Goal: Find specific page/section: Find specific page/section

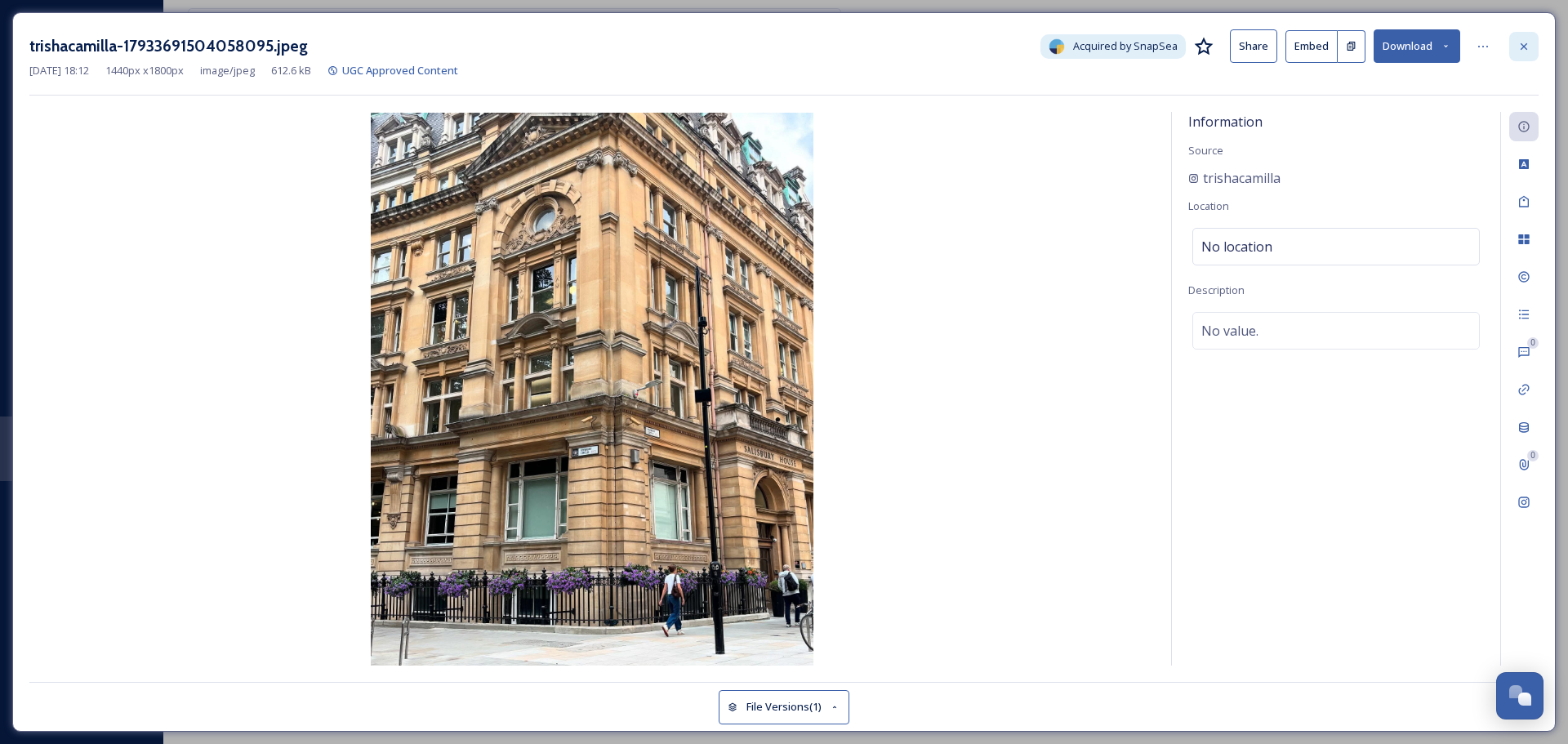
click at [1524, 50] on icon at bounding box center [1523, 47] width 13 height 13
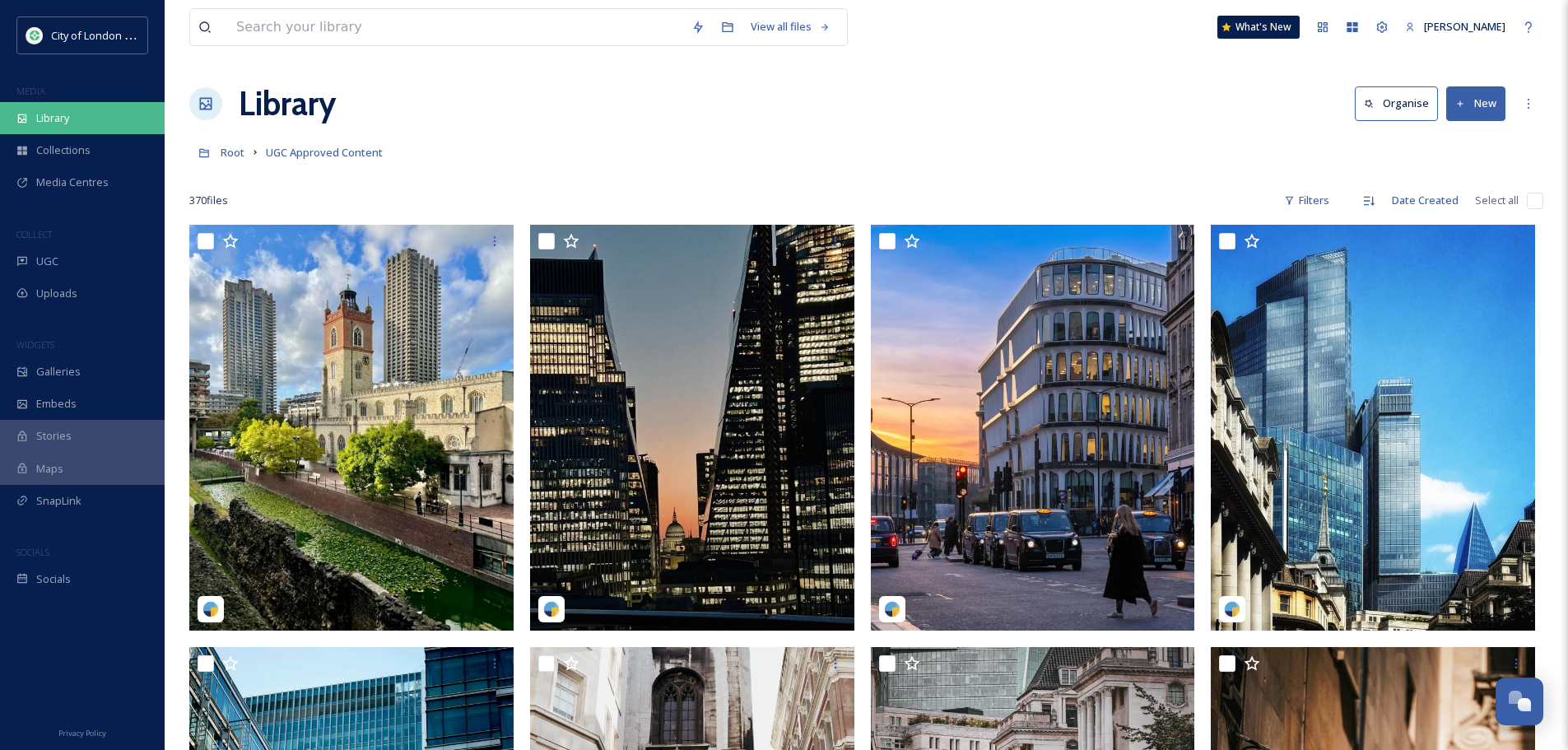
click at [95, 116] on div "Library" at bounding box center [82, 117] width 165 height 32
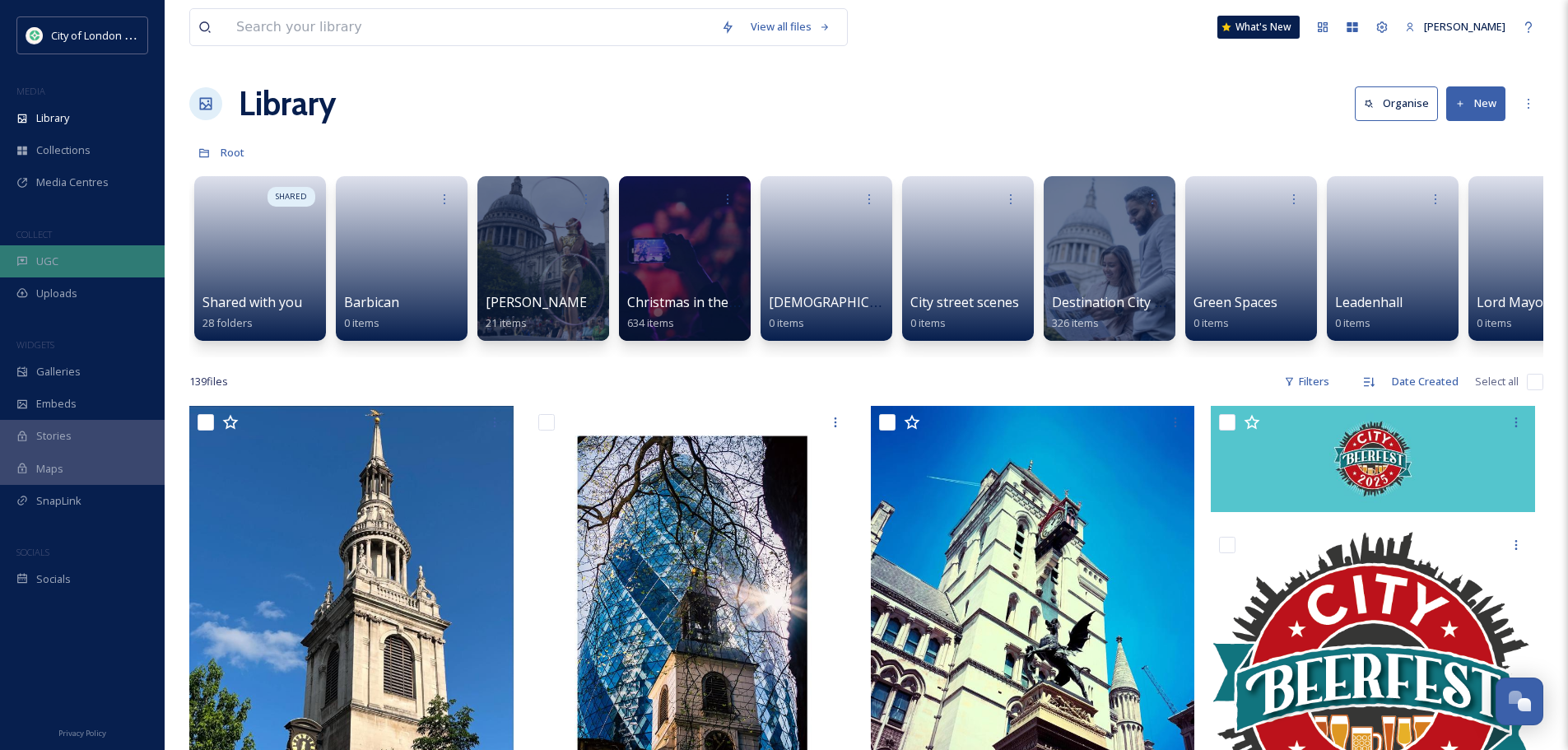
click at [76, 259] on div "UGC" at bounding box center [82, 261] width 165 height 32
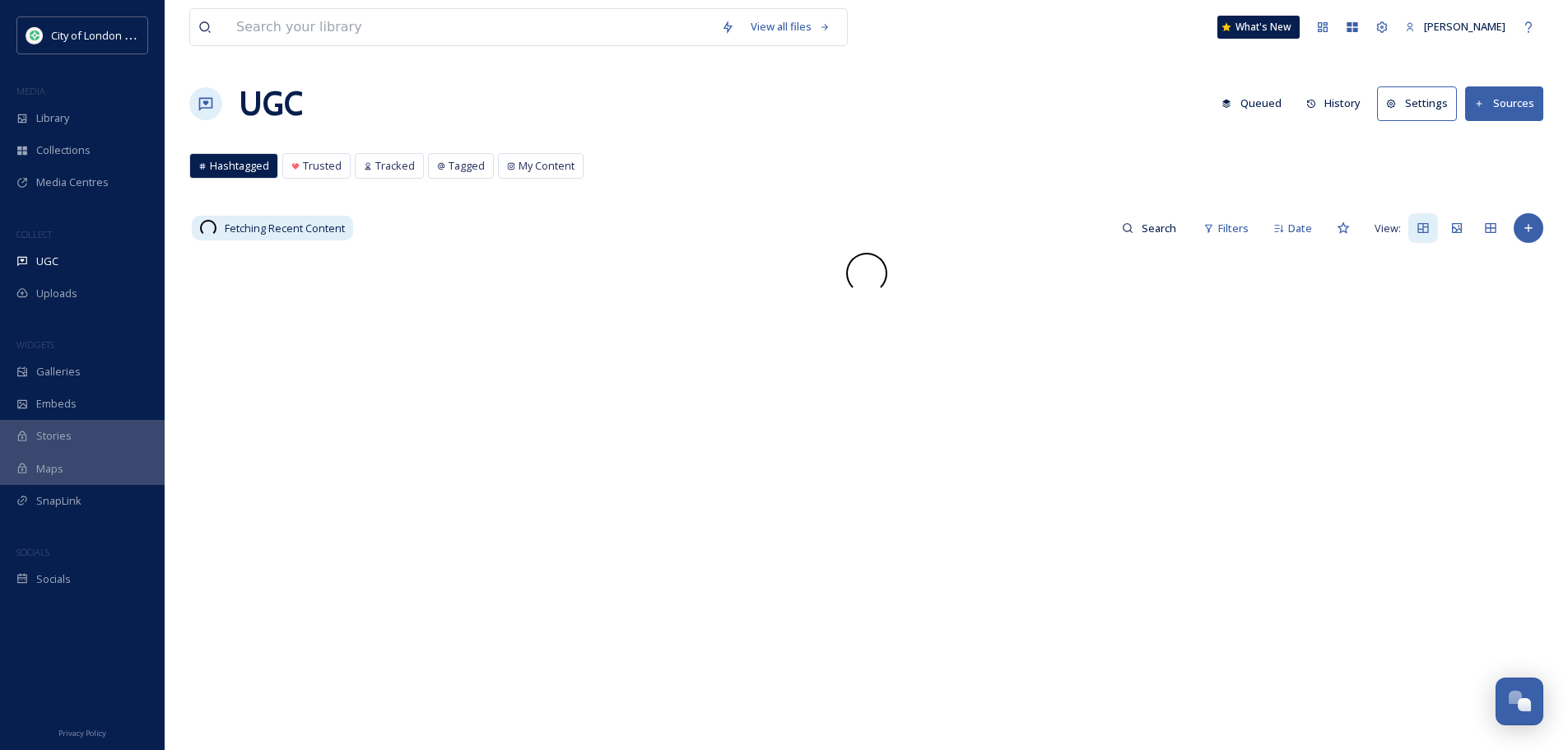
click at [1341, 105] on button "History" at bounding box center [1333, 103] width 71 height 32
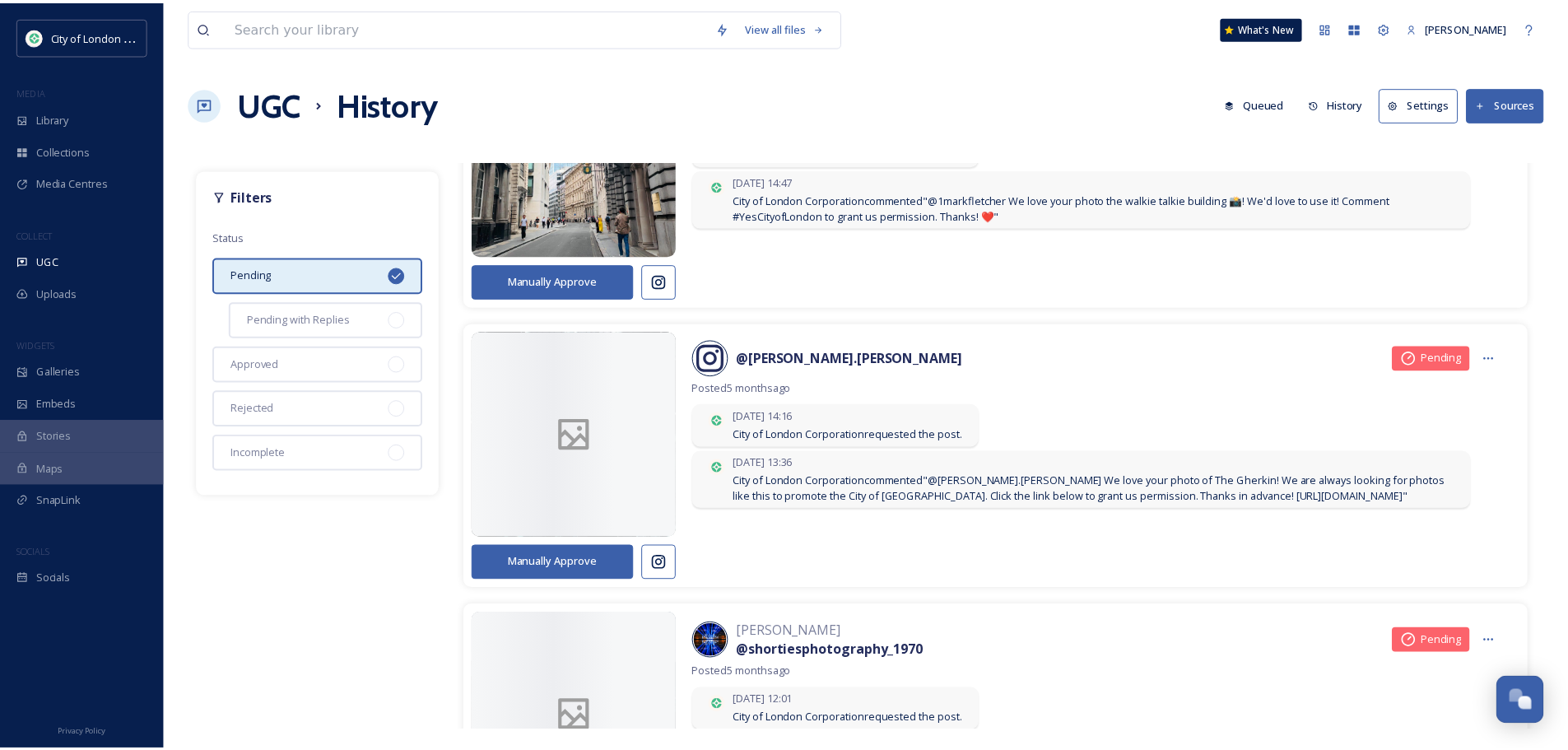
scroll to position [5846, 0]
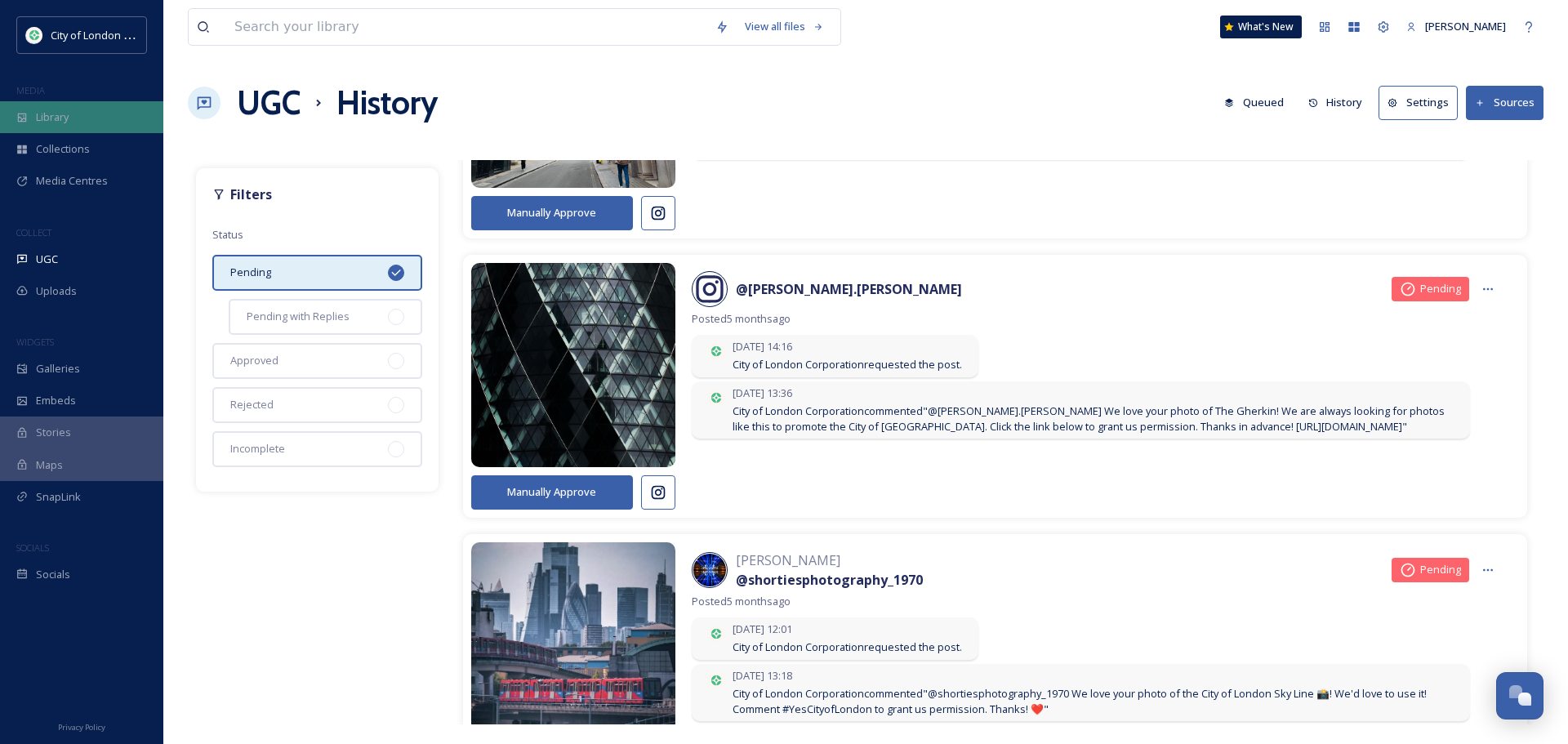
click at [61, 111] on span "Library" at bounding box center [52, 117] width 33 height 16
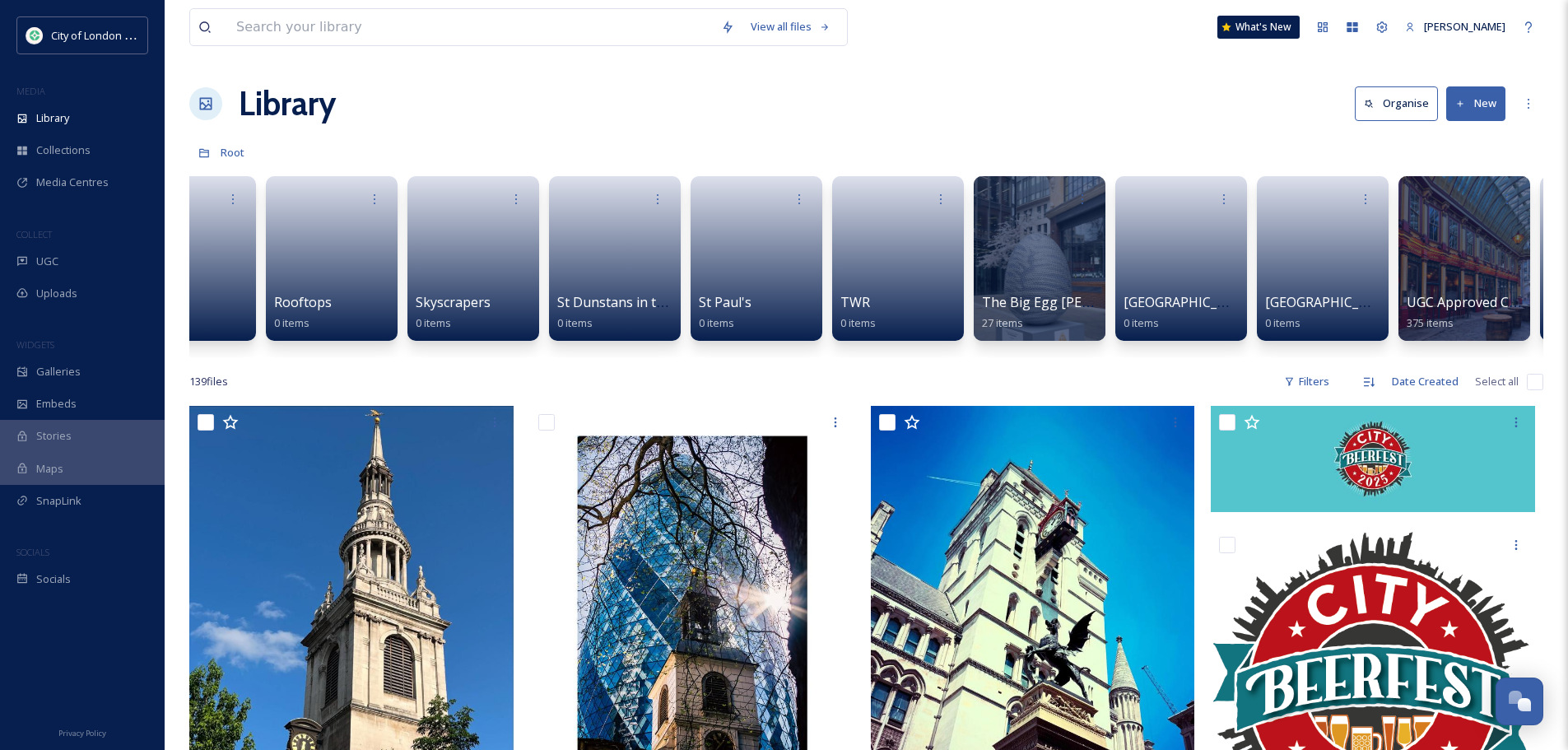
scroll to position [0, 1620]
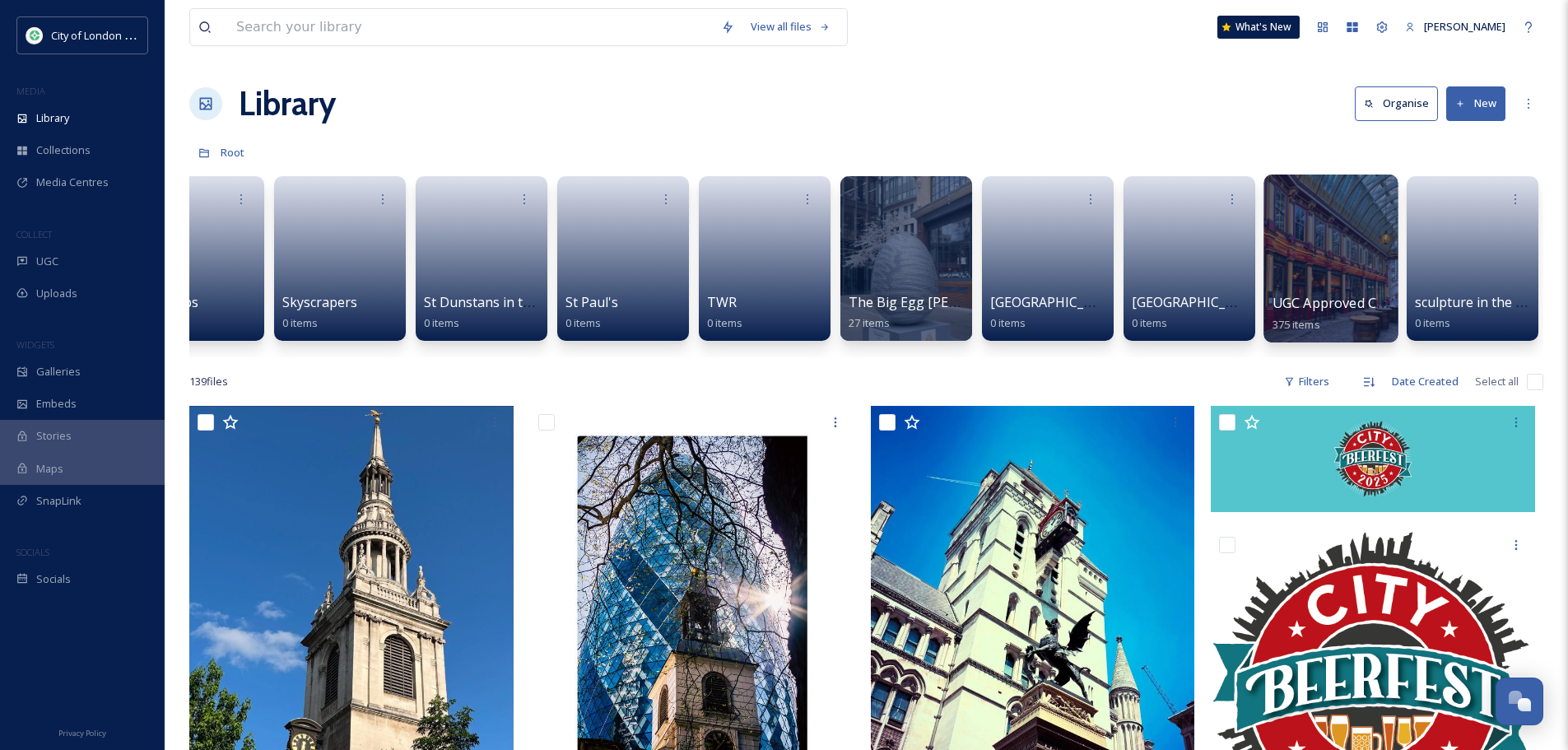
click at [1365, 275] on div at bounding box center [1330, 259] width 134 height 168
